Goal: Task Accomplishment & Management: Use online tool/utility

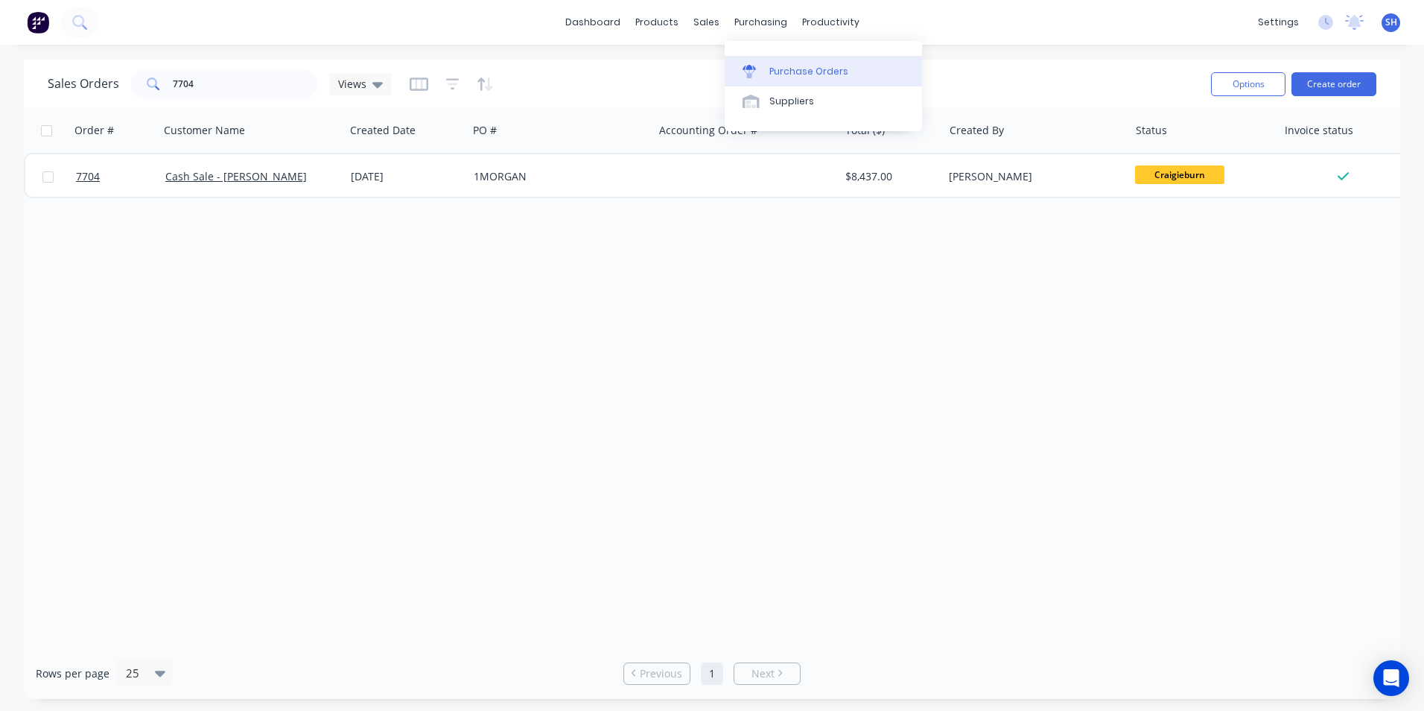
click at [776, 67] on div "Purchase Orders" at bounding box center [809, 71] width 79 height 13
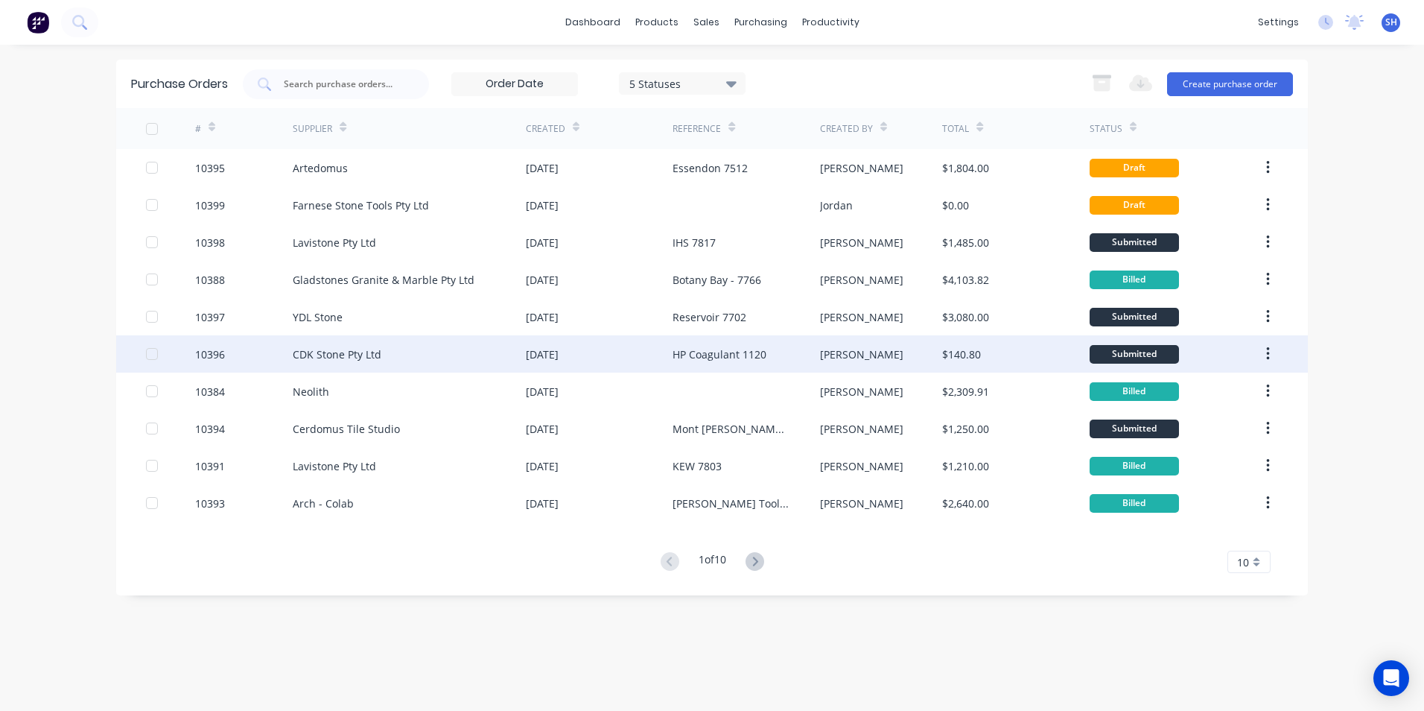
click at [421, 350] on div "CDK Stone Pty Ltd" at bounding box center [409, 353] width 233 height 37
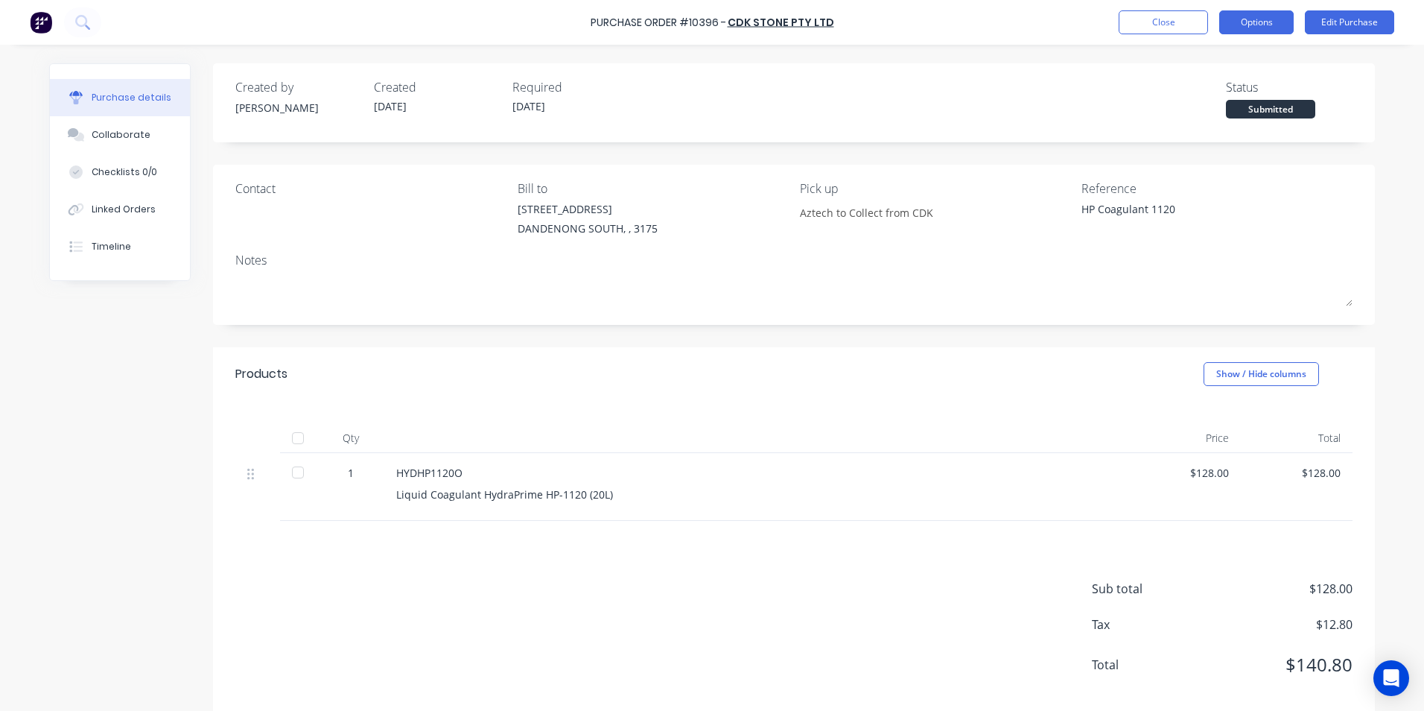
click at [1271, 22] on button "Options" at bounding box center [1257, 22] width 75 height 24
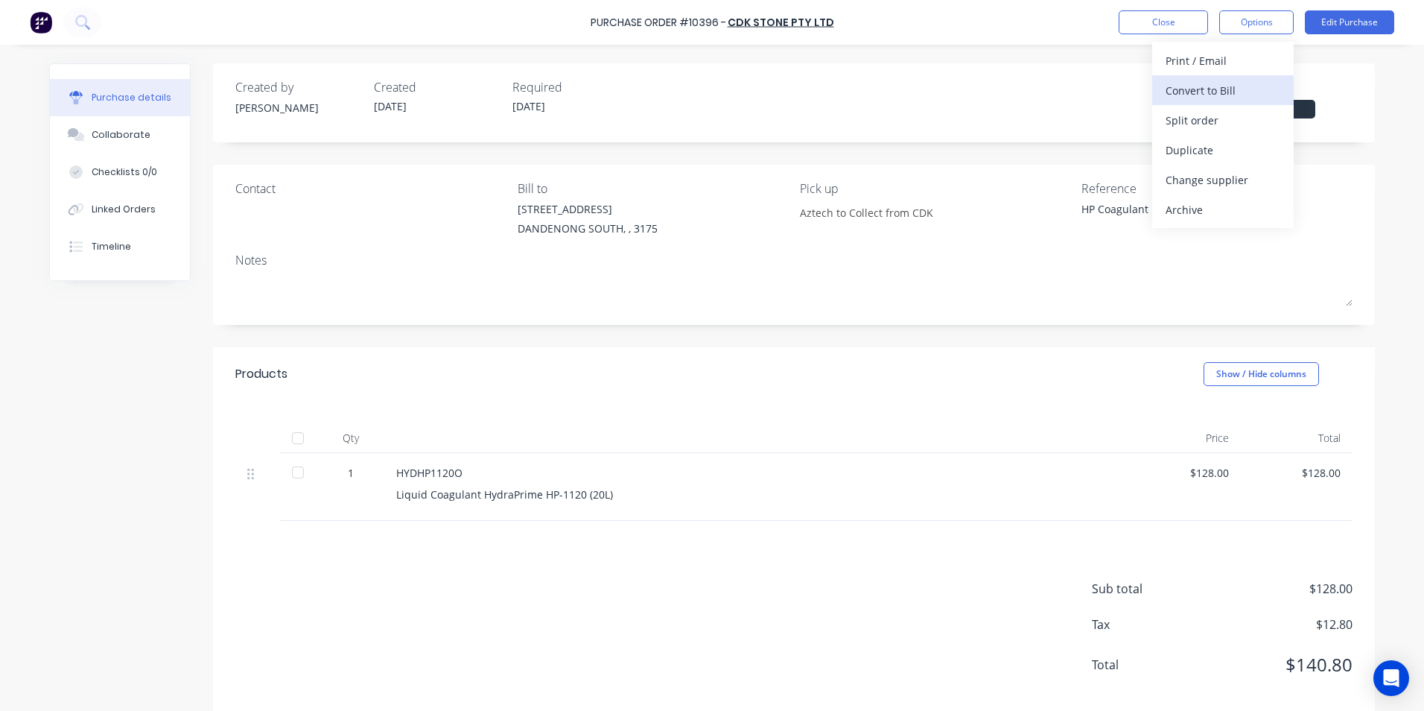
click at [1237, 89] on div "Convert to Bill" at bounding box center [1223, 91] width 115 height 22
type textarea "x"
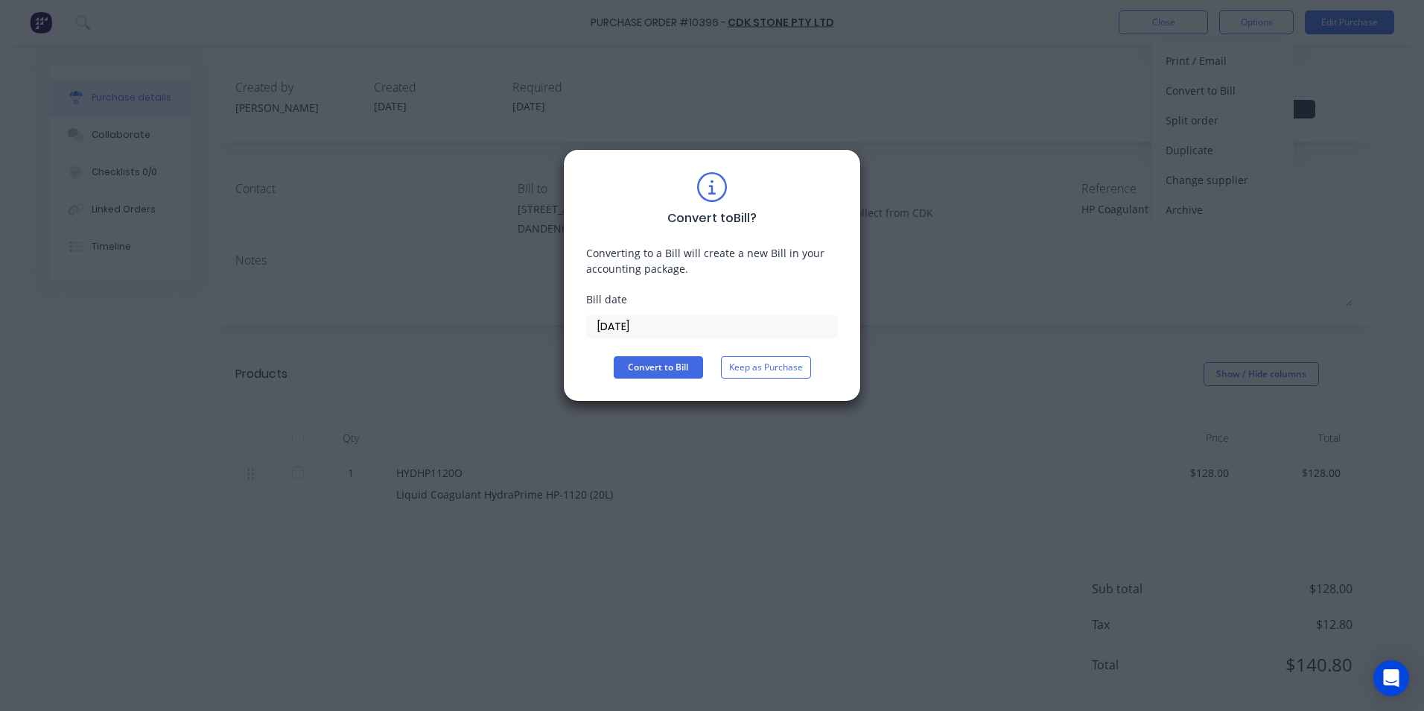
click at [620, 330] on input "[DATE]" at bounding box center [712, 326] width 250 height 22
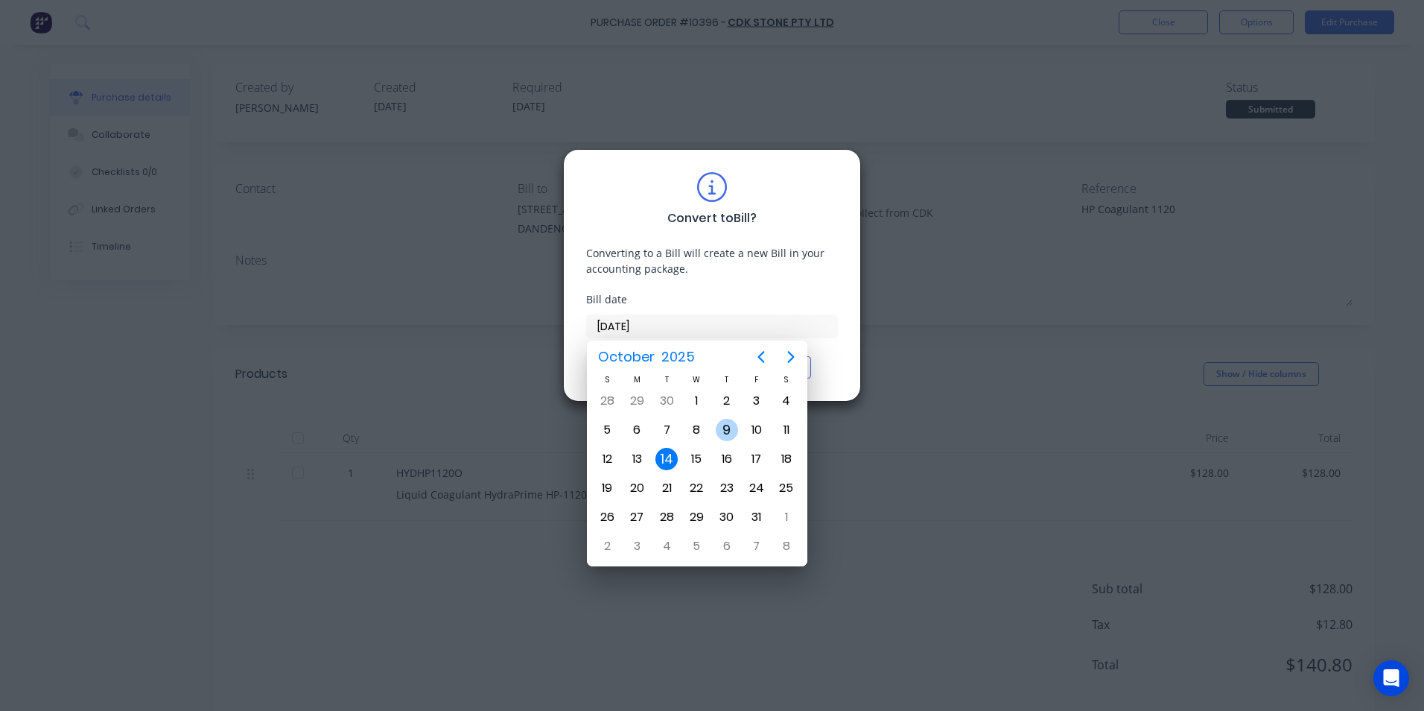
click at [725, 430] on div "9" at bounding box center [727, 430] width 22 height 22
type input "[DATE]"
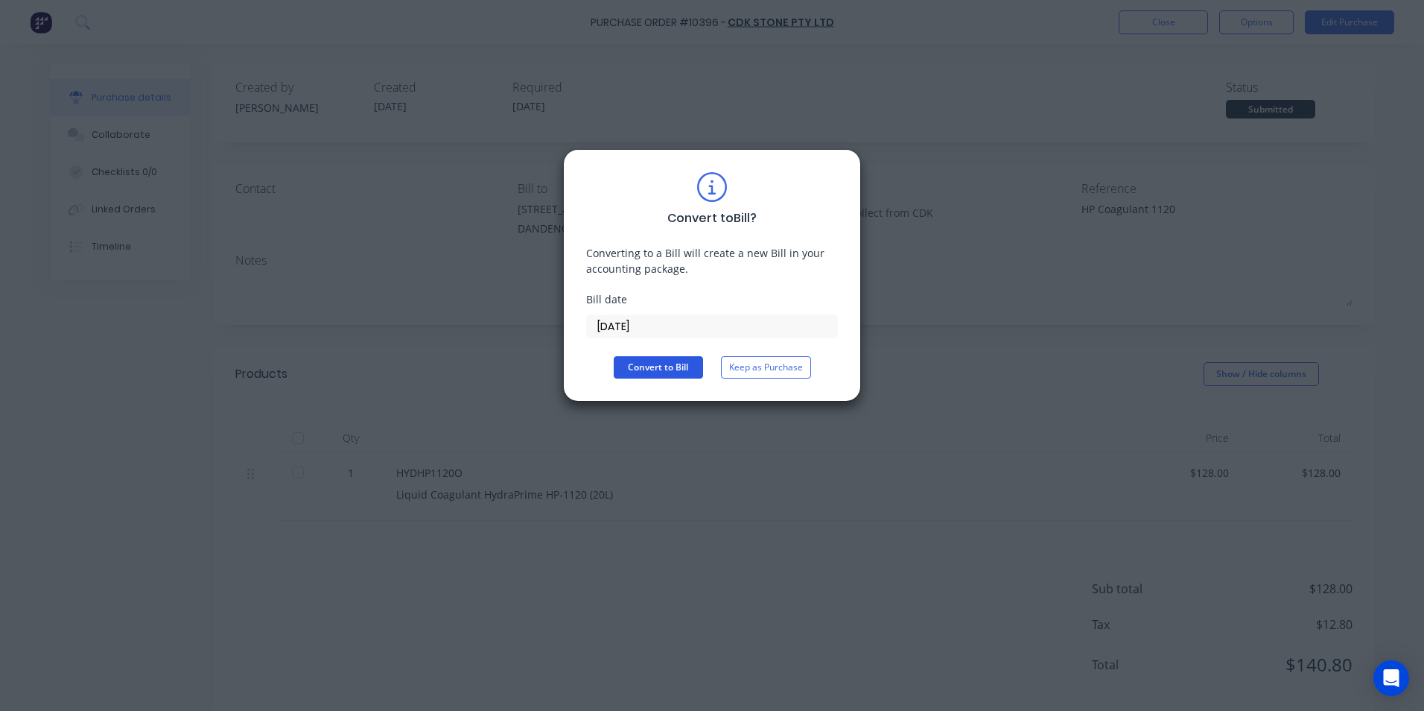
click at [661, 377] on button "Convert to Bill" at bounding box center [658, 367] width 89 height 22
type textarea "x"
